Goal: Task Accomplishment & Management: Manage account settings

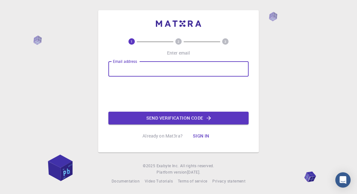
click at [164, 76] on input "Email address" at bounding box center [178, 68] width 140 height 15
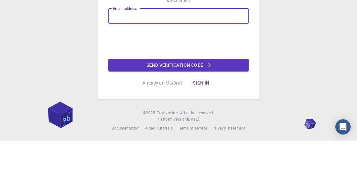
type input "A"
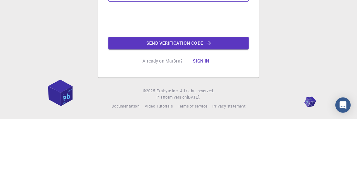
type input "tkebapci@pau.edu.tr"
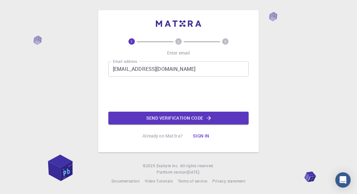
click at [207, 121] on icon "button" at bounding box center [208, 118] width 6 height 6
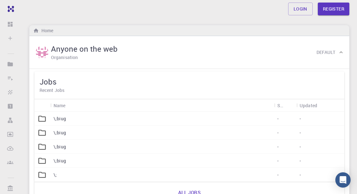
click at [300, 9] on link "Login" at bounding box center [300, 9] width 25 height 13
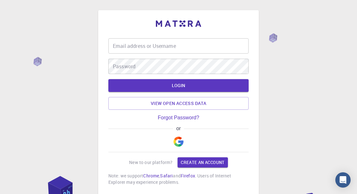
click at [183, 143] on img "button" at bounding box center [178, 141] width 10 height 10
